Goal: Task Accomplishment & Management: Manage account settings

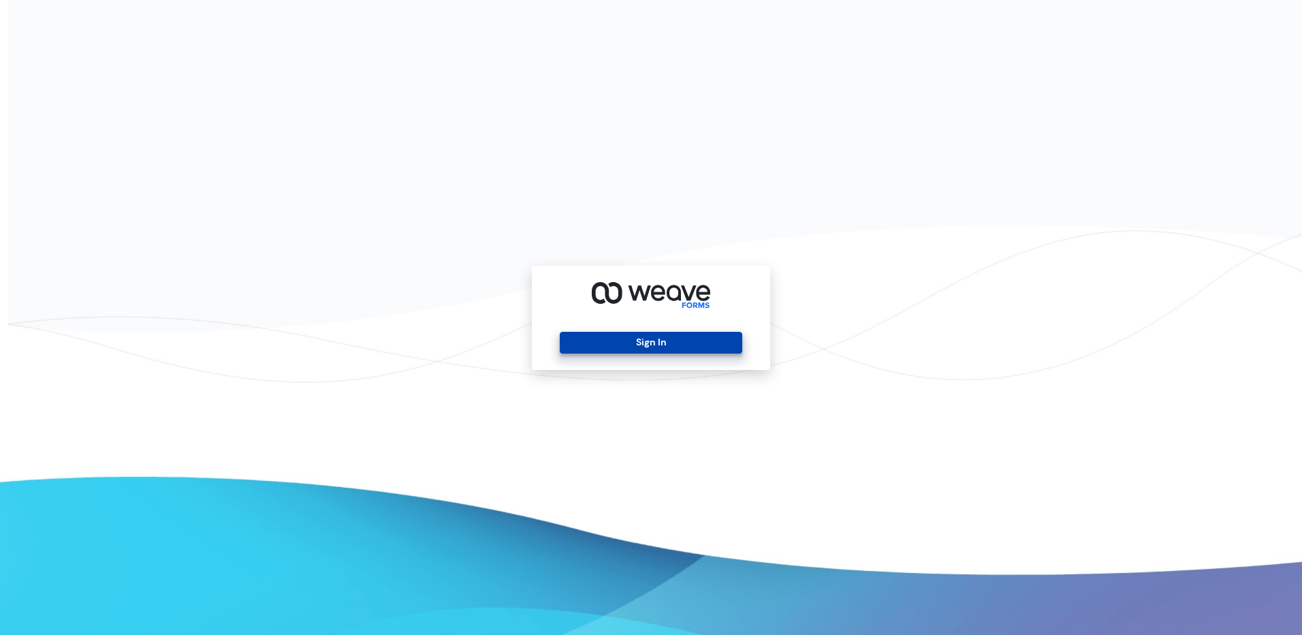
click at [680, 340] on button "Sign In" at bounding box center [651, 343] width 182 height 22
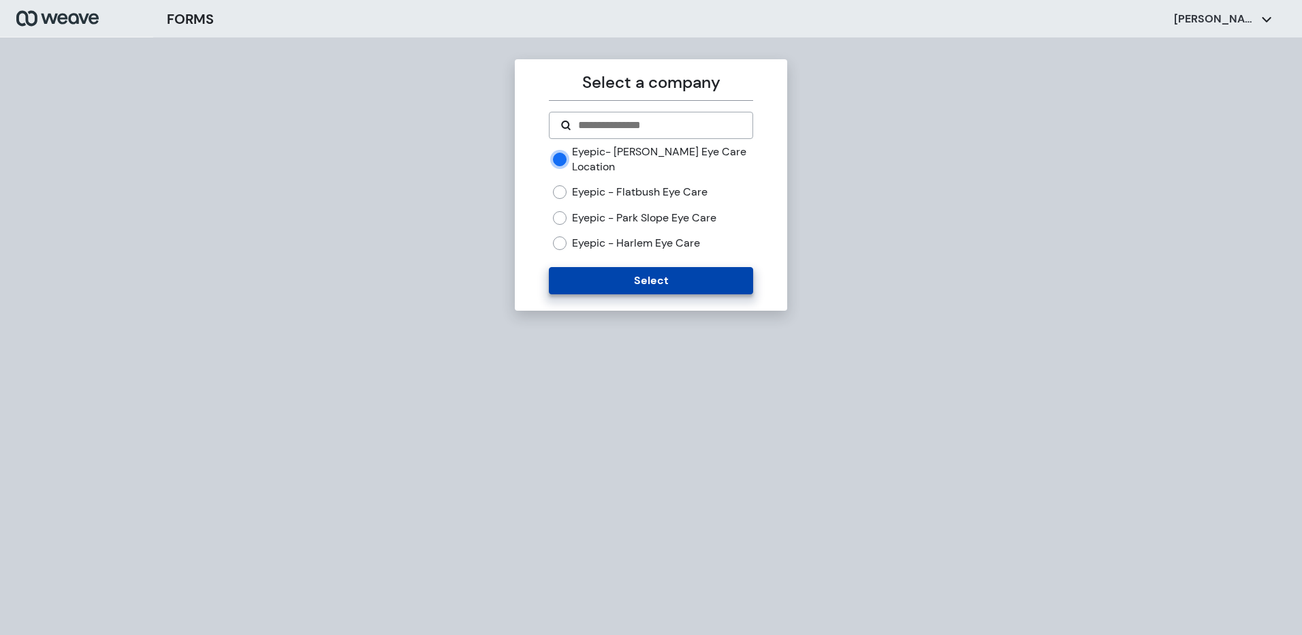
click at [644, 277] on button "Select" at bounding box center [651, 280] width 204 height 27
